Goal: Task Accomplishment & Management: Complete application form

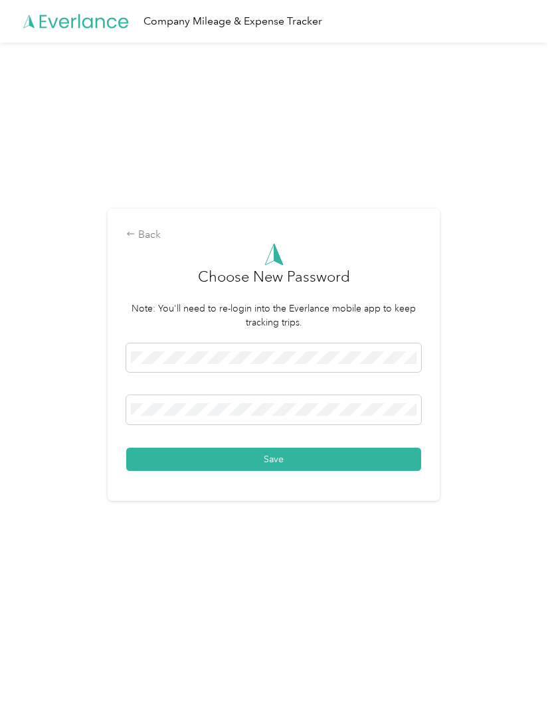
click at [344, 471] on button "Save" at bounding box center [273, 459] width 295 height 23
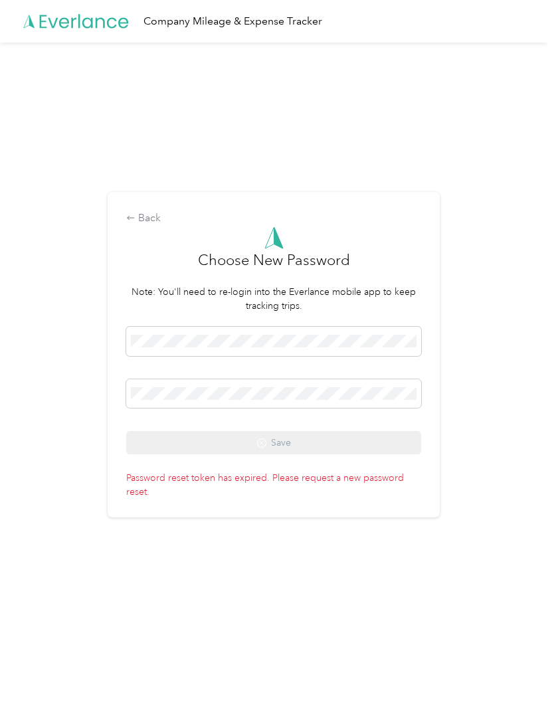
click at [299, 350] on span at bounding box center [273, 341] width 295 height 29
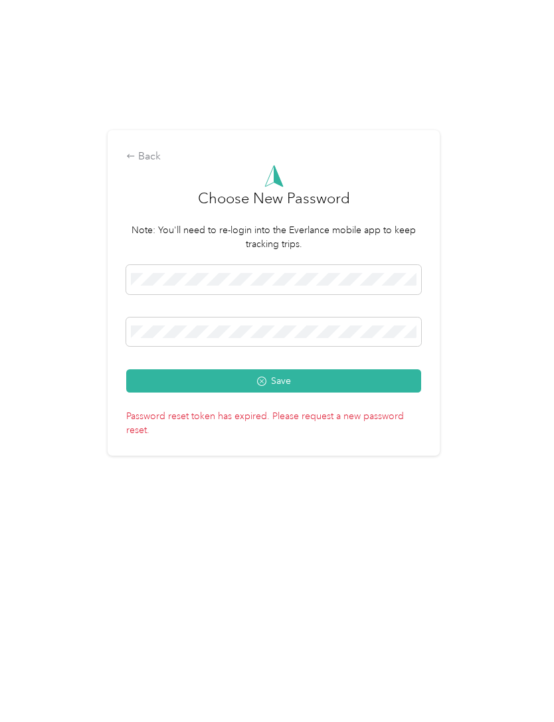
click at [371, 431] on button "Save" at bounding box center [273, 442] width 295 height 23
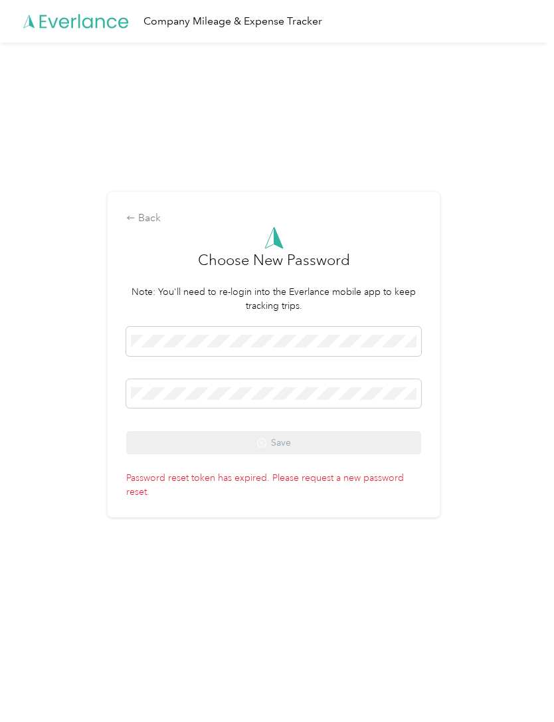
click at [155, 226] on div "Back" at bounding box center [273, 219] width 295 height 16
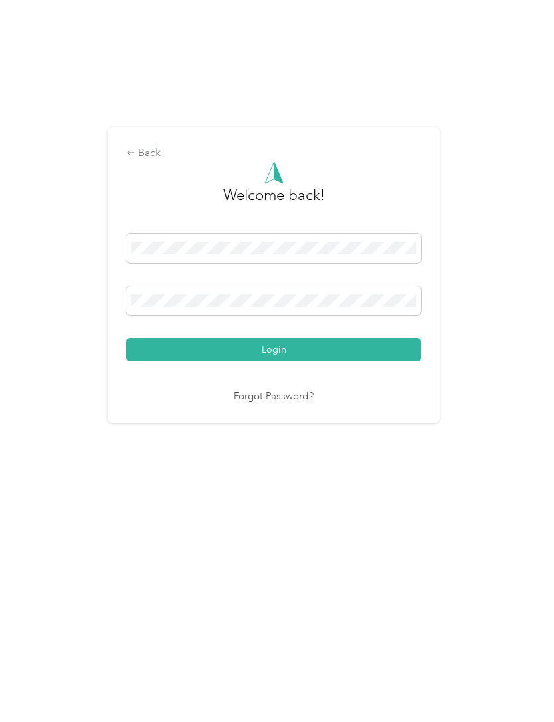
click at [296, 469] on link "Forgot Password?" at bounding box center [274, 476] width 80 height 15
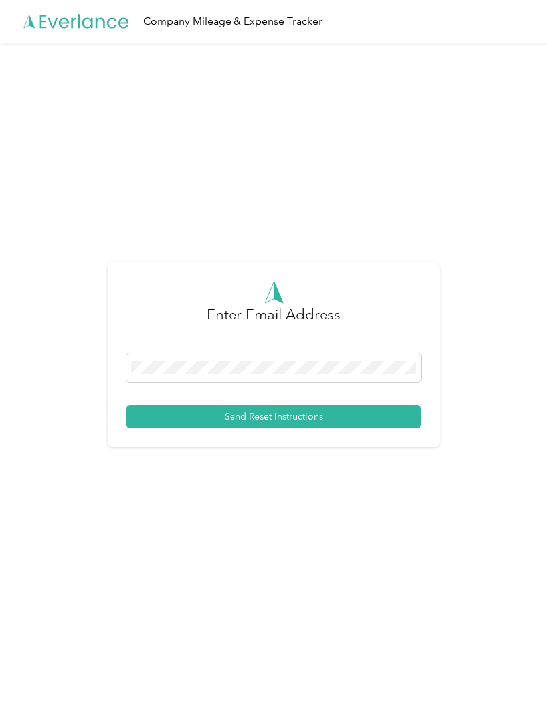
click at [386, 428] on button "Send Reset Instructions" at bounding box center [273, 416] width 295 height 23
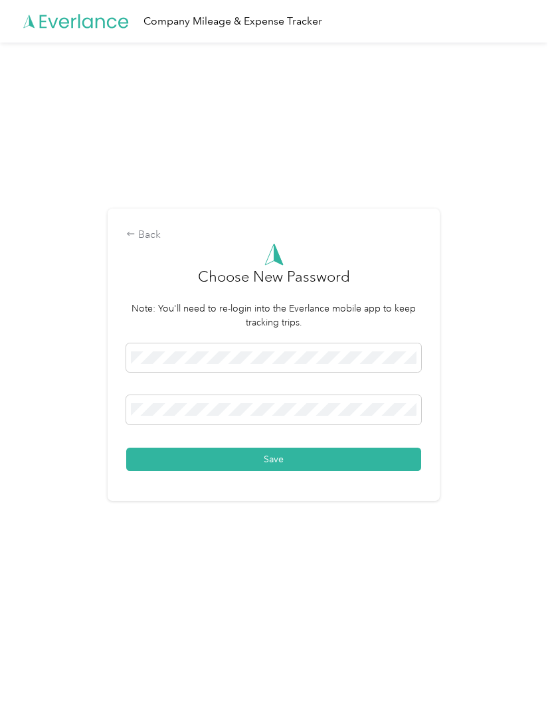
click at [357, 471] on button "Save" at bounding box center [273, 459] width 295 height 23
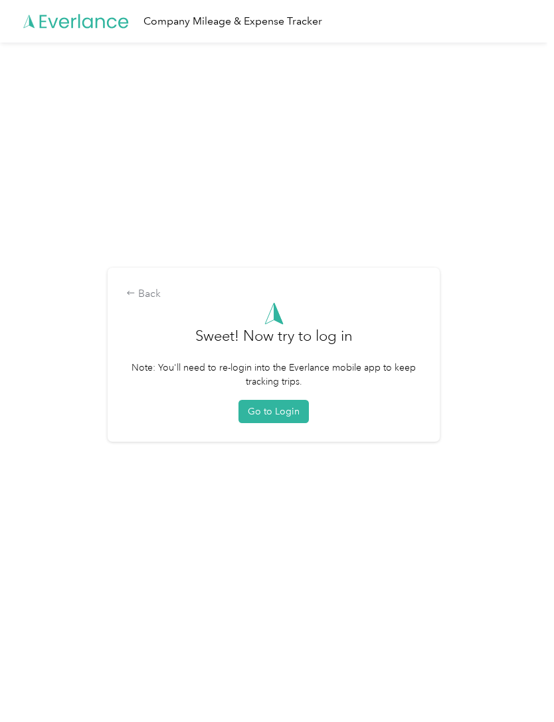
click at [281, 423] on button "Go to Login" at bounding box center [273, 411] width 70 height 23
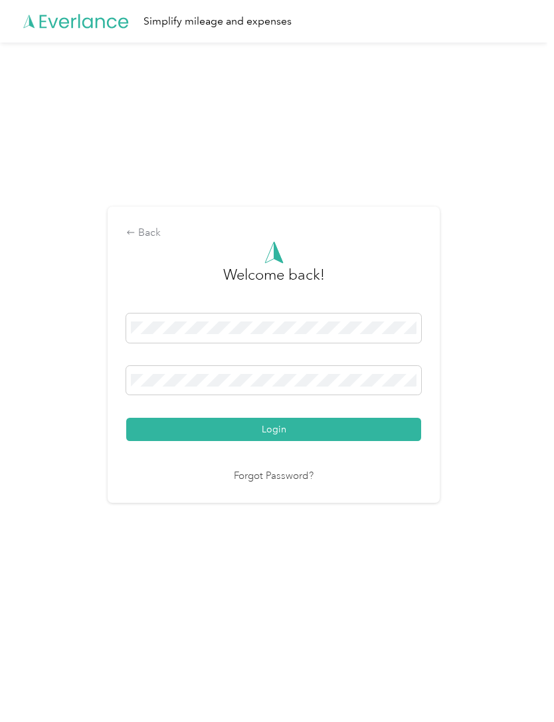
click at [342, 441] on button "Login" at bounding box center [273, 429] width 295 height 23
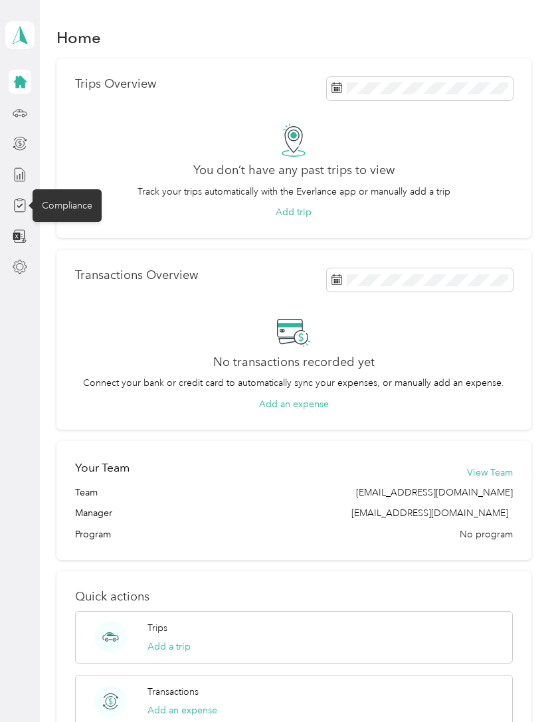
click at [72, 201] on div "Compliance" at bounding box center [67, 205] width 69 height 33
click at [75, 201] on div "Compliance" at bounding box center [67, 205] width 69 height 33
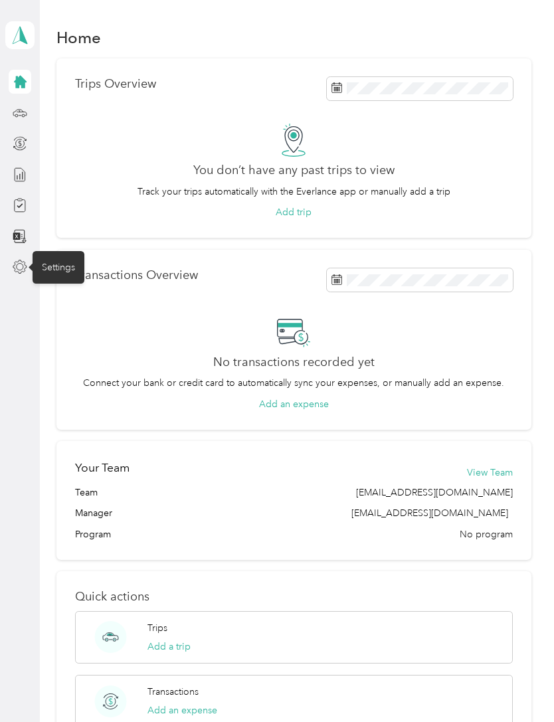
click at [68, 270] on div "Settings" at bounding box center [59, 267] width 52 height 33
click at [16, 78] on icon at bounding box center [20, 82] width 13 height 13
click at [21, 84] on icon at bounding box center [20, 82] width 13 height 13
click at [17, 38] on icon at bounding box center [20, 35] width 20 height 19
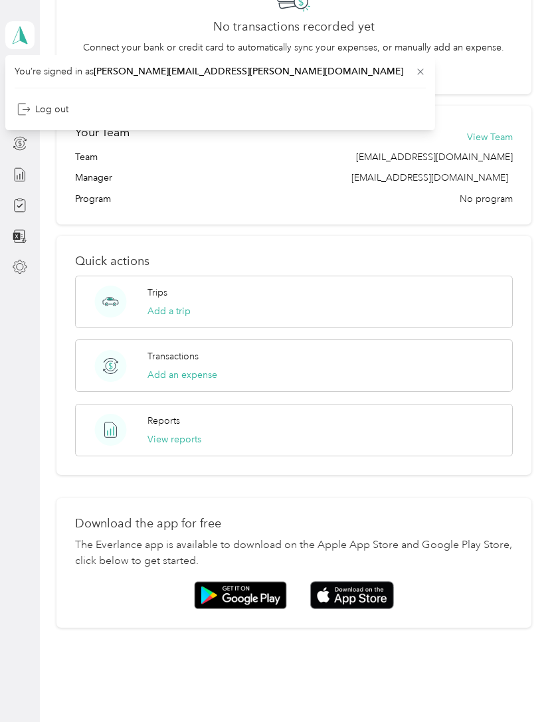
scroll to position [334, 0]
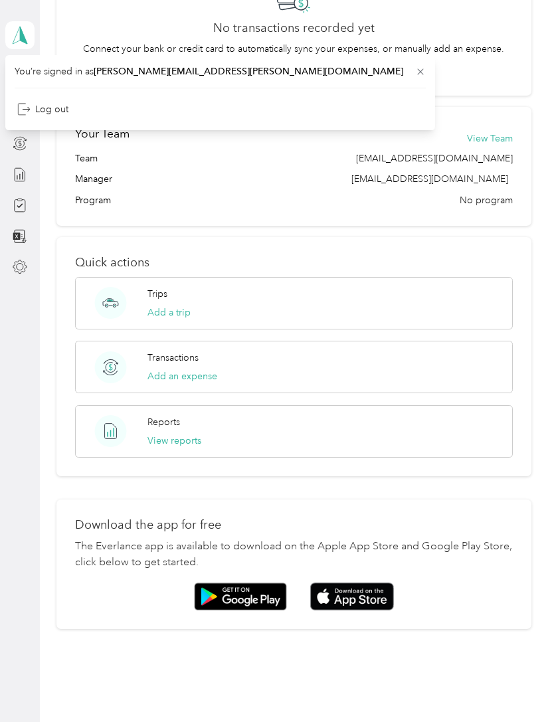
click at [363, 590] on img at bounding box center [352, 596] width 84 height 29
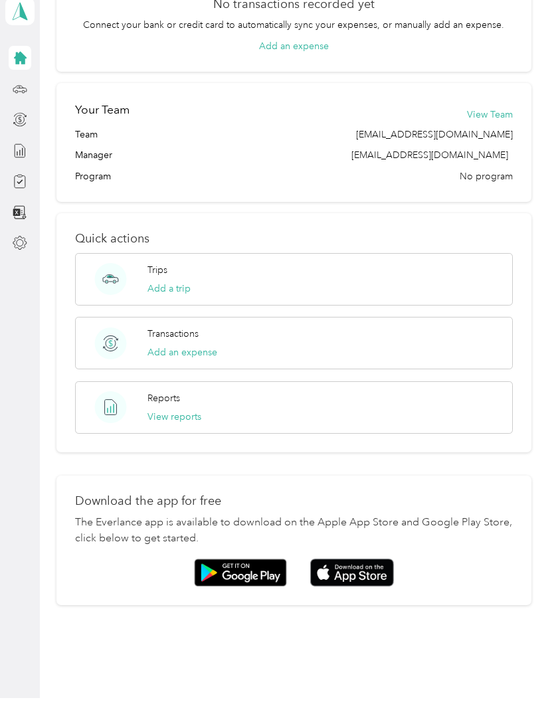
scroll to position [0, 0]
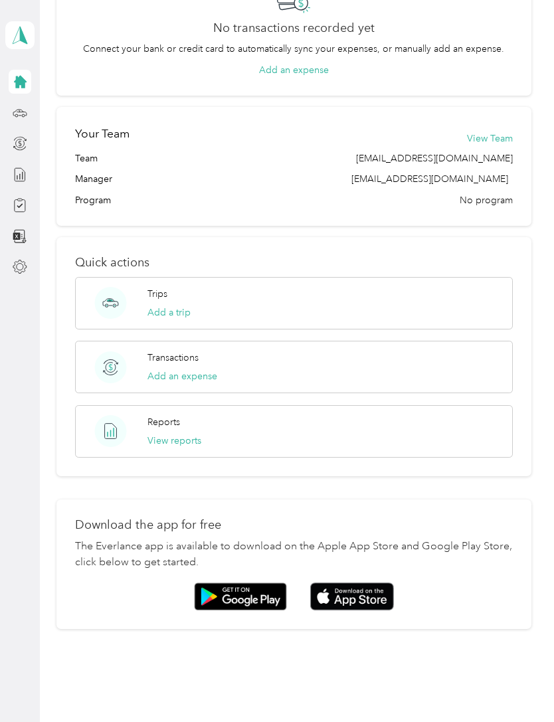
click at [21, 204] on icon at bounding box center [20, 205] width 15 height 15
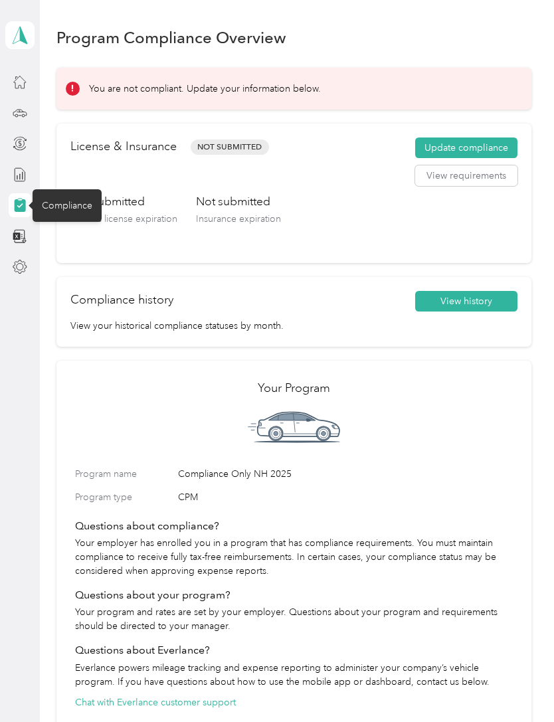
click at [486, 142] on button "Update compliance" at bounding box center [466, 147] width 102 height 21
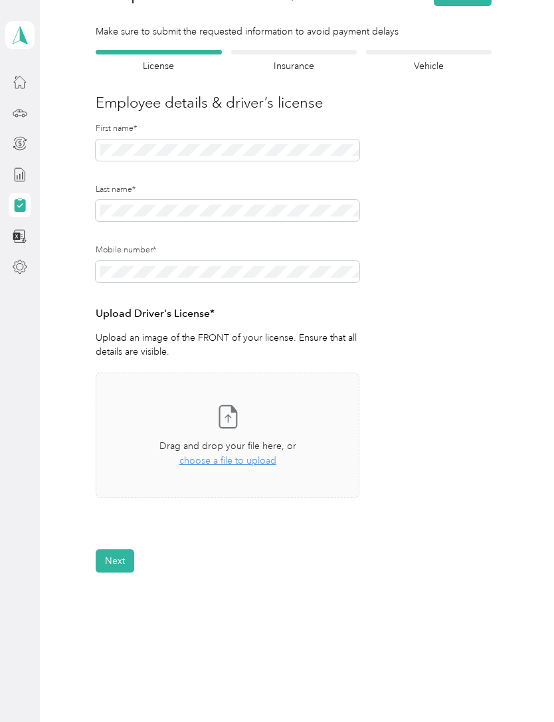
scroll to position [79, 0]
click at [240, 458] on span "choose a file to upload" at bounding box center [227, 461] width 97 height 11
click at [115, 600] on button "Next" at bounding box center [115, 601] width 39 height 23
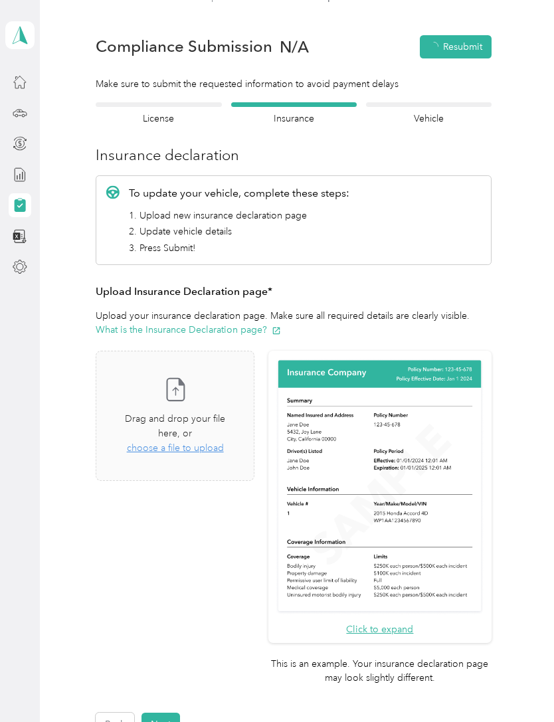
scroll to position [16, 0]
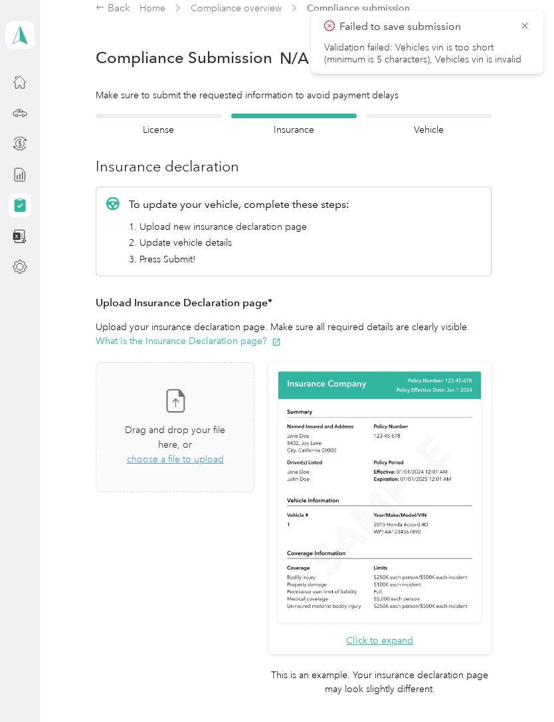
click at [522, 28] on icon at bounding box center [524, 26] width 11 height 12
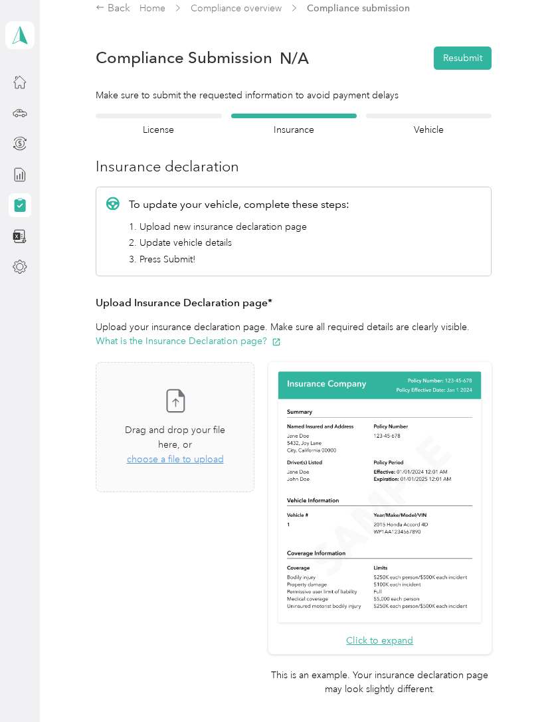
click at [217, 454] on span "choose a file to upload" at bounding box center [175, 459] width 97 height 11
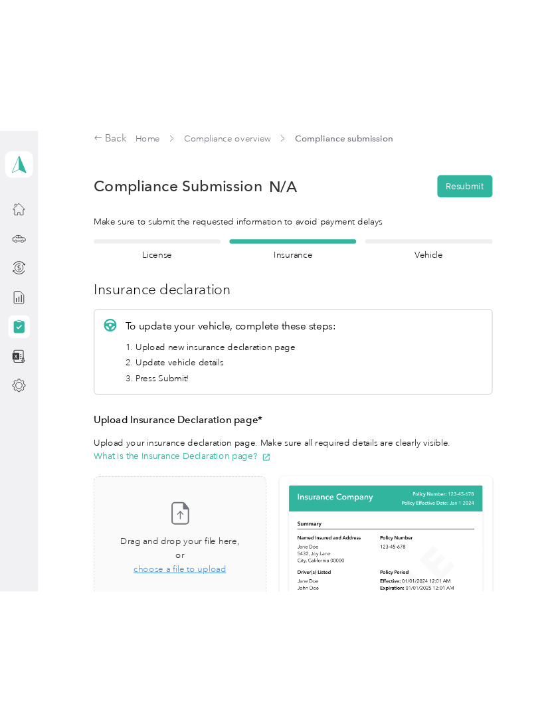
scroll to position [1, 0]
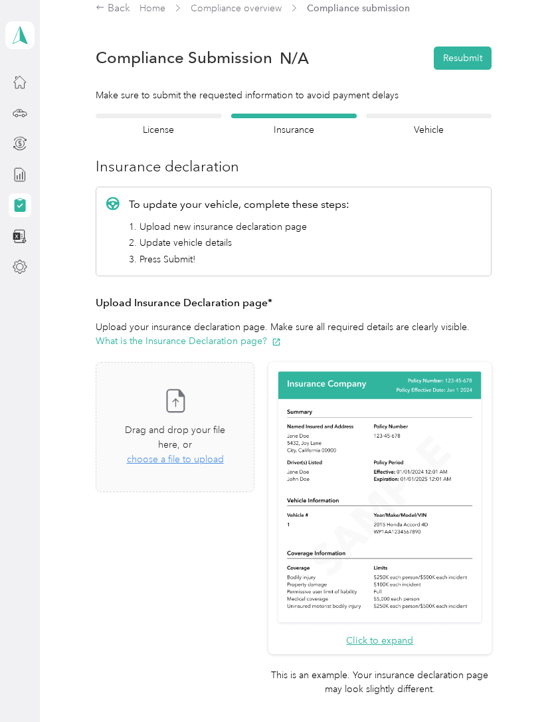
click at [170, 454] on span "choose a file to upload" at bounding box center [175, 459] width 97 height 11
click at [165, 721] on button "Next" at bounding box center [160, 735] width 39 height 23
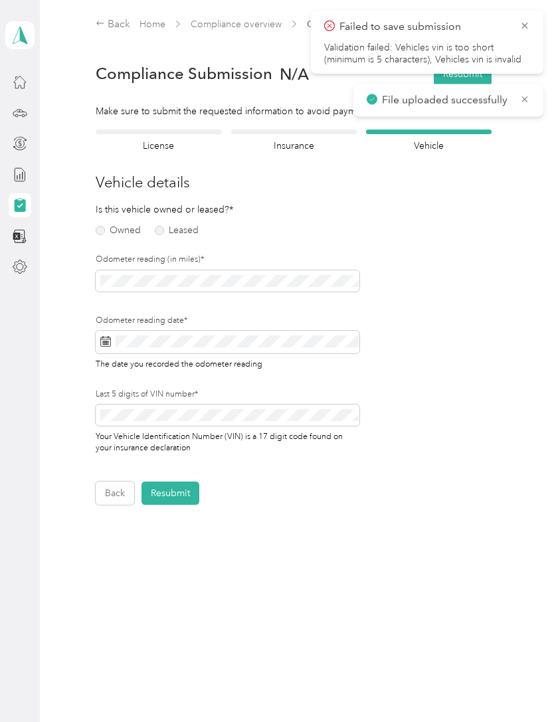
click at [120, 230] on label "Owned" at bounding box center [118, 230] width 45 height 9
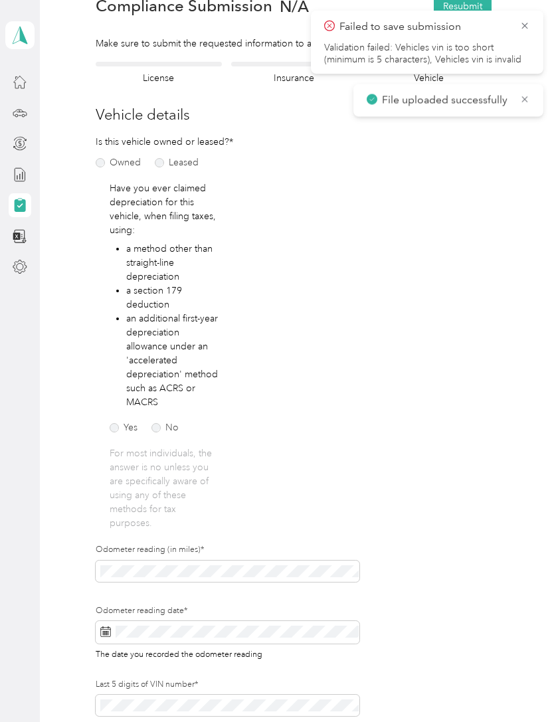
scroll to position [51, 0]
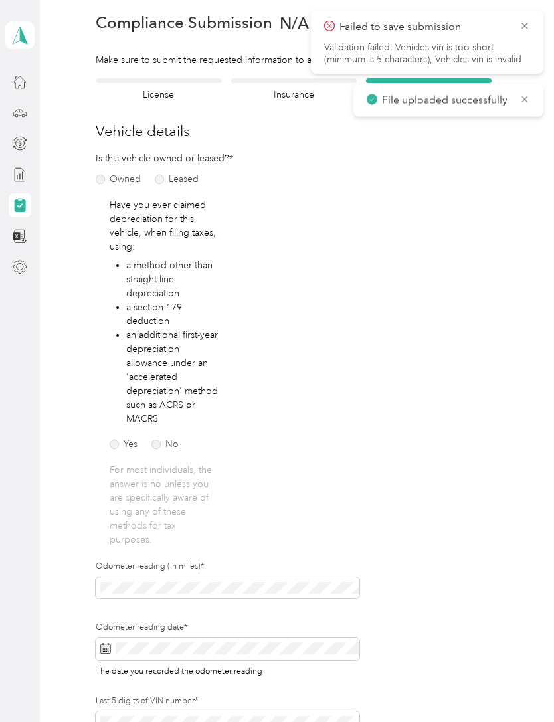
click at [183, 175] on label "Leased" at bounding box center [177, 179] width 44 height 9
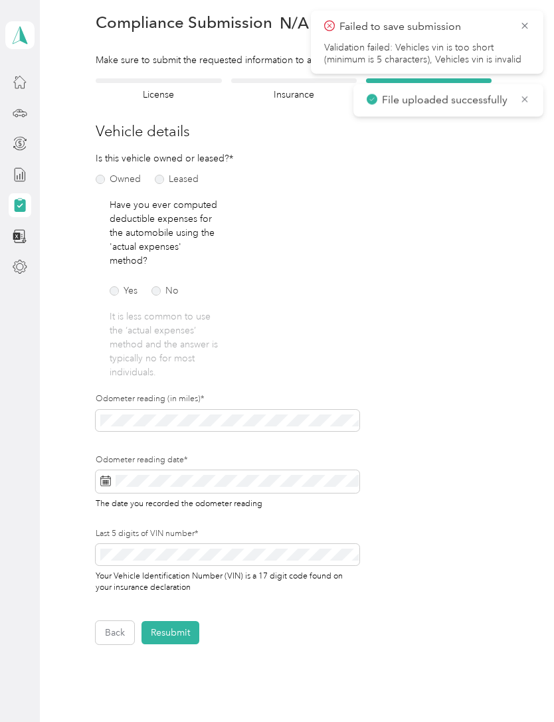
click at [162, 293] on label "No" at bounding box center [164, 290] width 27 height 9
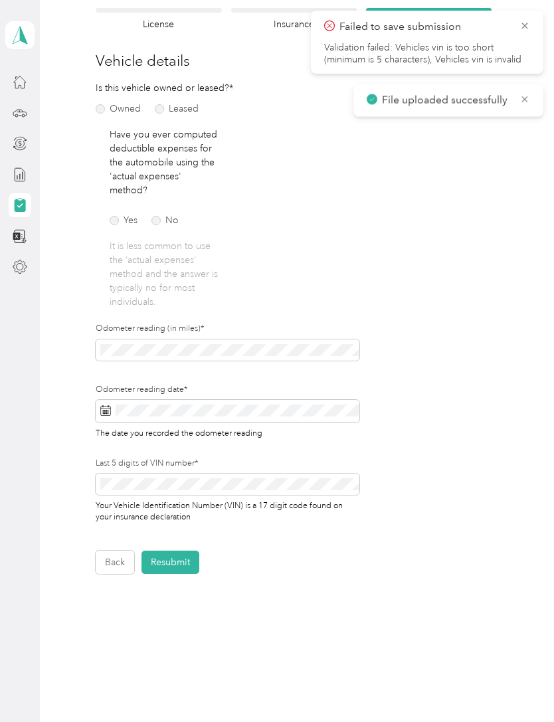
scroll to position [122, 0]
click at [250, 481] on div "Last 5 digits of VIN number* Your Vehicle Identification Number (VIN) is a 17 d…" at bounding box center [228, 491] width 264 height 66
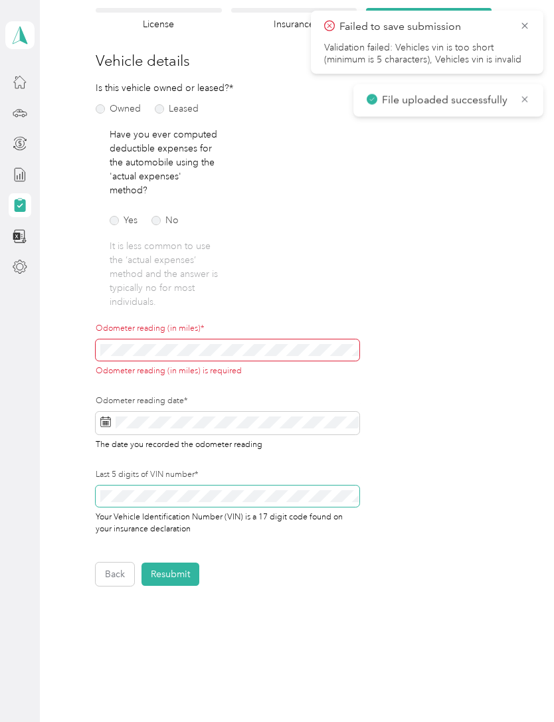
scroll to position [20, 0]
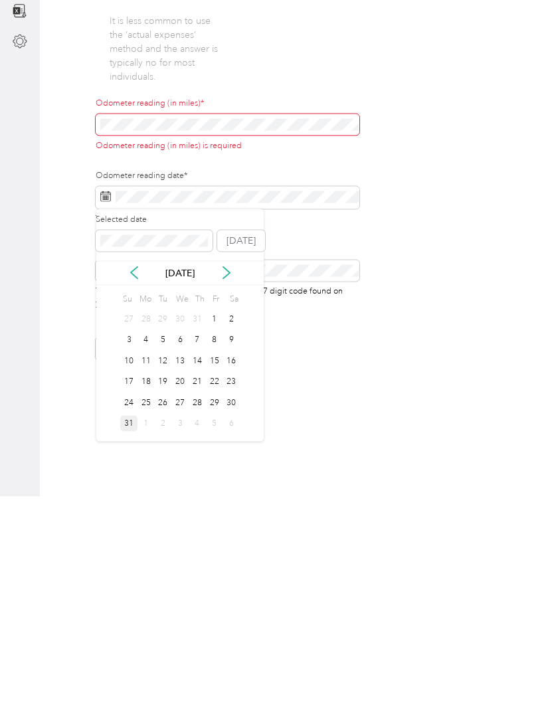
click at [130, 641] on div "31" at bounding box center [128, 649] width 17 height 17
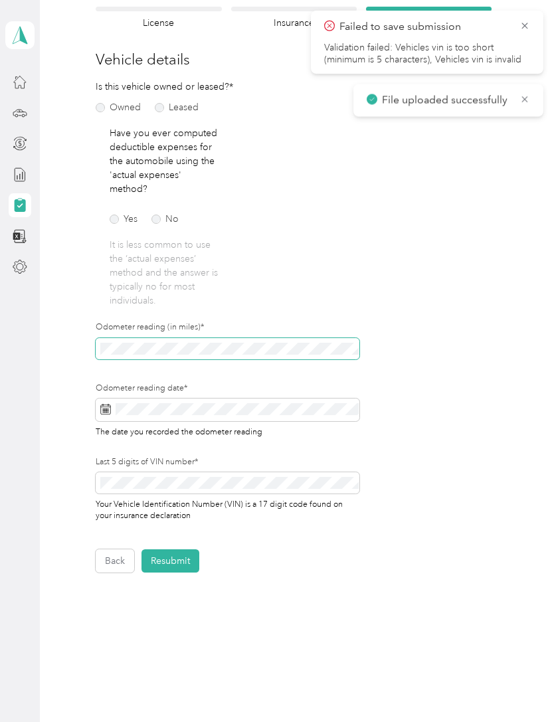
scroll to position [122, 0]
click at [529, 24] on icon at bounding box center [524, 26] width 11 height 12
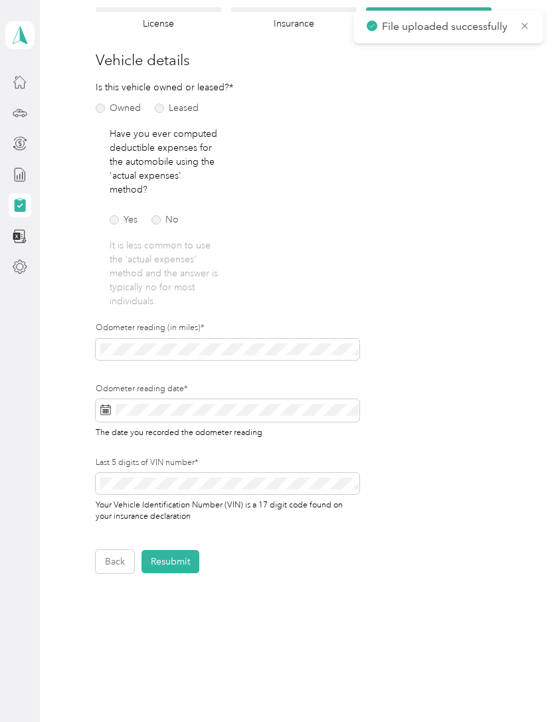
click at [523, 34] on span "File uploaded successfully" at bounding box center [448, 27] width 163 height 17
click at [179, 550] on button "Resubmit" at bounding box center [170, 561] width 58 height 23
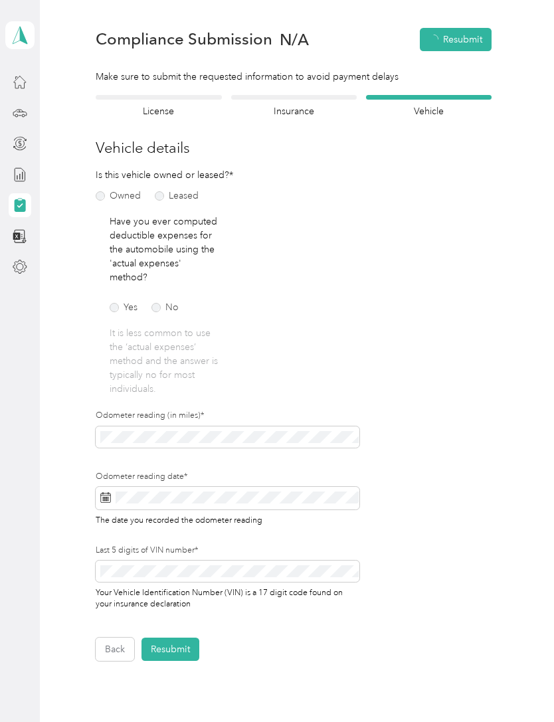
scroll to position [16, 0]
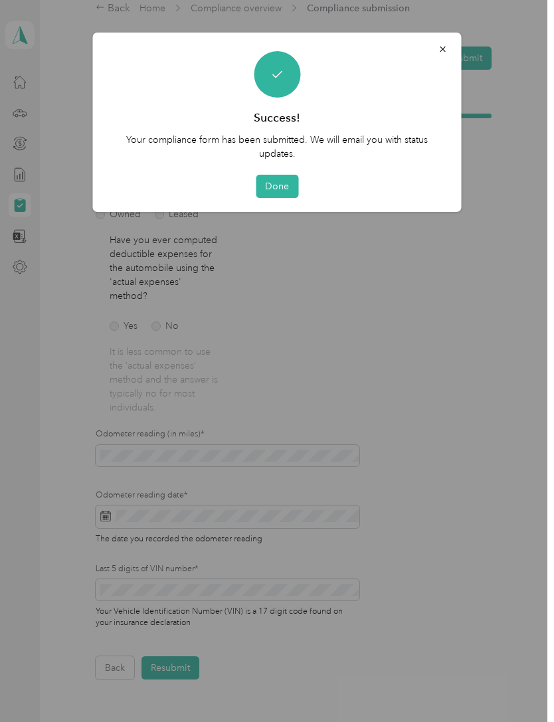
click at [286, 179] on button "Done" at bounding box center [277, 186] width 43 height 23
